Goal: Register for event/course

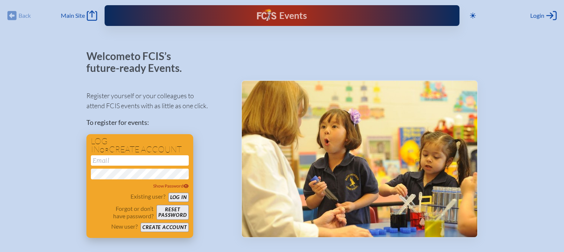
type input "[EMAIL_ADDRESS][DOMAIN_NAME]"
click at [185, 196] on button "Log in" at bounding box center [178, 197] width 20 height 9
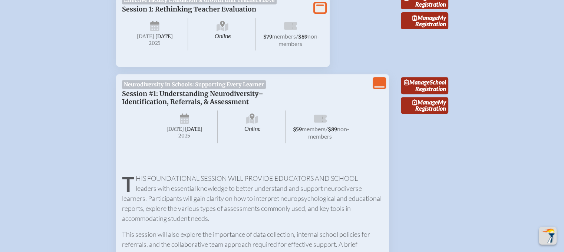
scroll to position [297, 0]
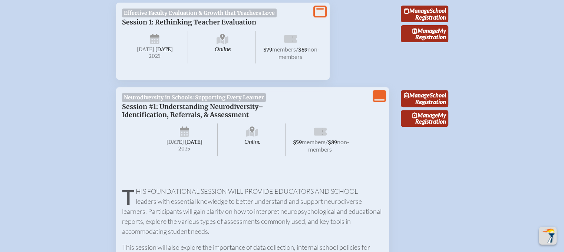
click at [377, 100] on icon "View Less" at bounding box center [379, 96] width 10 height 10
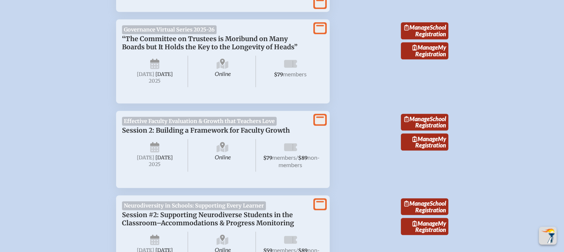
scroll to position [420, 0]
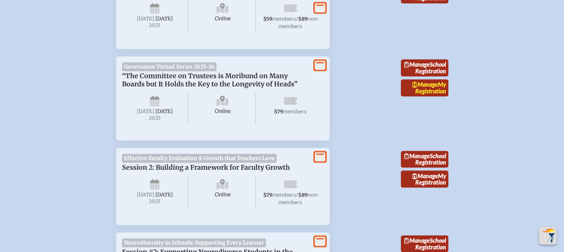
click at [439, 96] on link "Manage My Registration" at bounding box center [424, 87] width 47 height 17
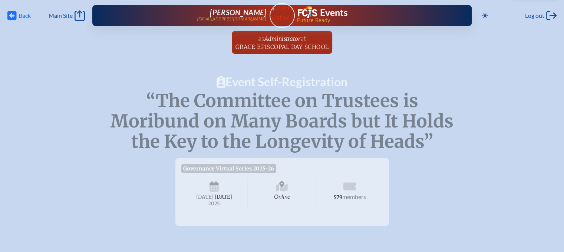
click at [12, 13] on icon at bounding box center [11, 15] width 9 height 9
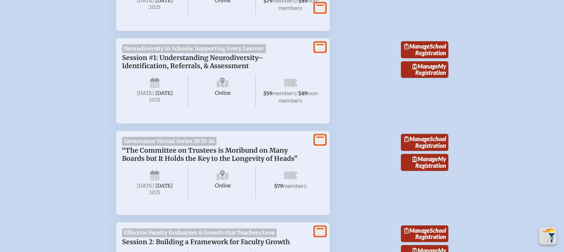
scroll to position [346, 0]
click at [434, 69] on span "Manage" at bounding box center [425, 65] width 26 height 7
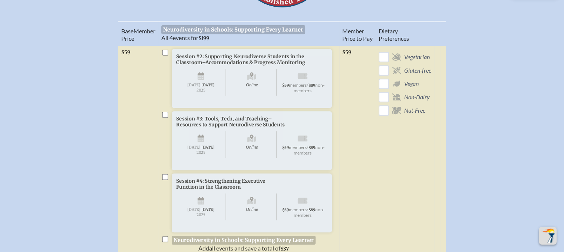
scroll to position [334, 0]
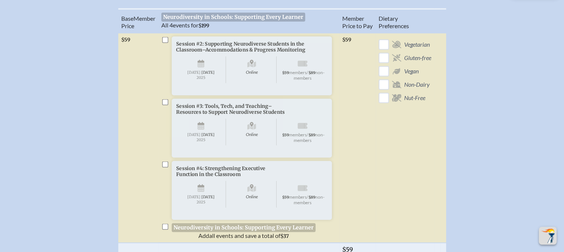
click at [165, 43] on input "checkbox" at bounding box center [165, 40] width 6 height 6
checkbox input "true"
click at [164, 105] on input "checkbox" at bounding box center [165, 102] width 6 height 6
checkbox input "true"
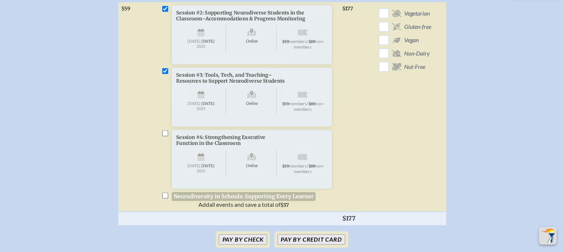
scroll to position [408, 0]
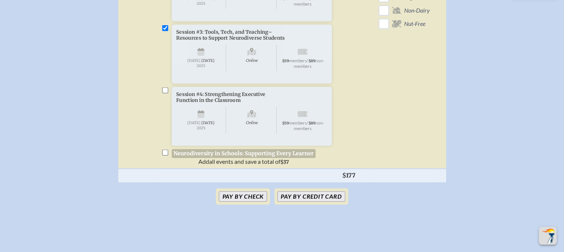
click at [166, 93] on input "checkbox" at bounding box center [165, 90] width 6 height 6
checkbox input "true"
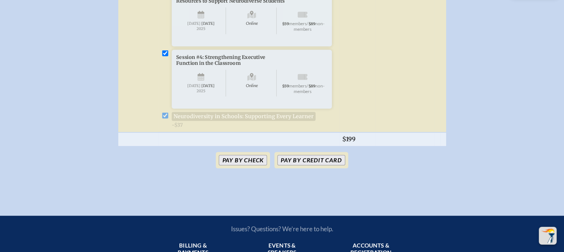
scroll to position [482, 0]
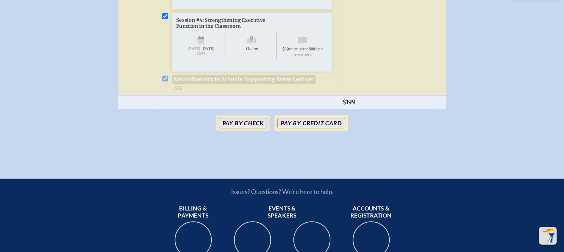
click at [303, 128] on button "Pay by Credit Card" at bounding box center [310, 123] width 67 height 10
